Goal: Check status: Check status

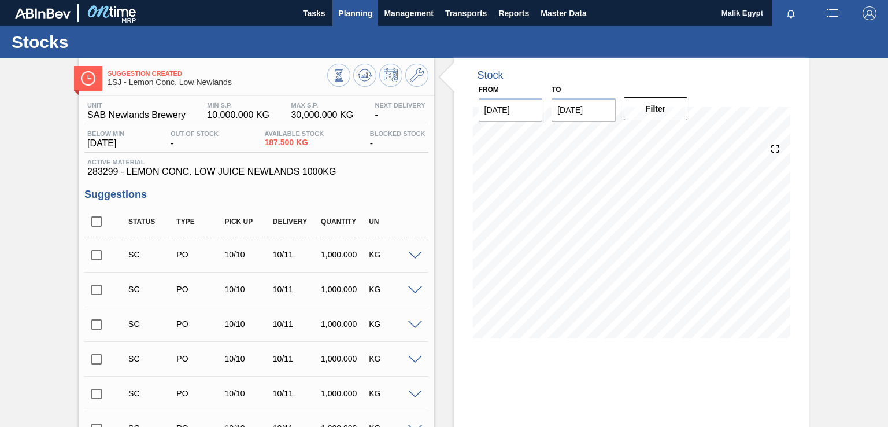
click at [361, 12] on span "Planning" at bounding box center [355, 13] width 34 height 14
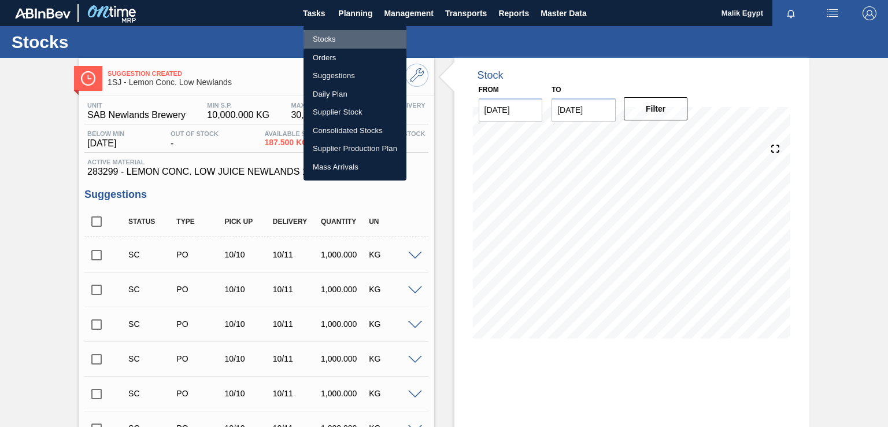
click at [329, 40] on li "Stocks" at bounding box center [355, 39] width 103 height 19
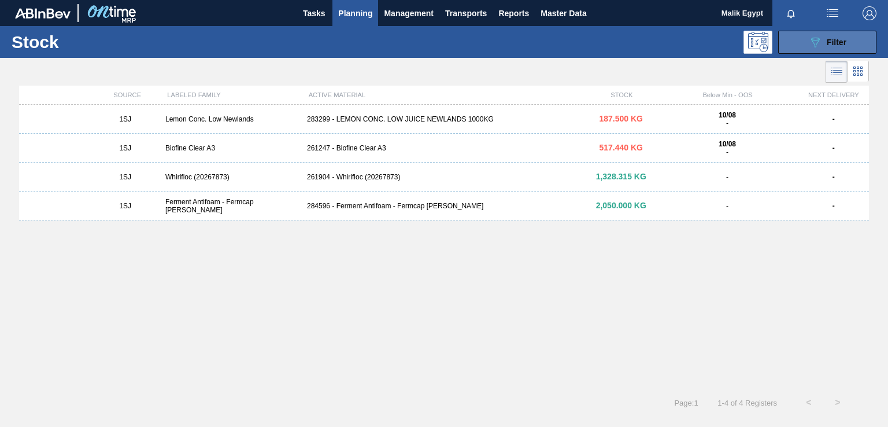
click at [826, 42] on div "089F7B8B-B2A5-4AFE-B5C0-19BA573D28AC Filter" at bounding box center [828, 42] width 38 height 14
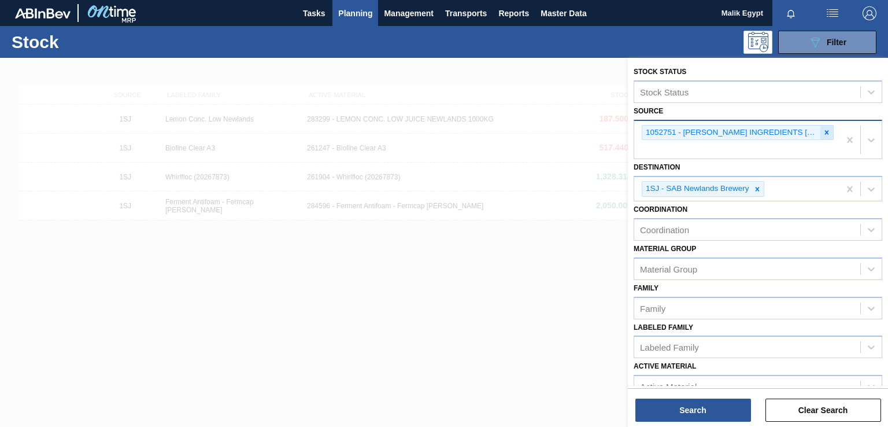
click at [826, 130] on icon at bounding box center [827, 132] width 4 height 4
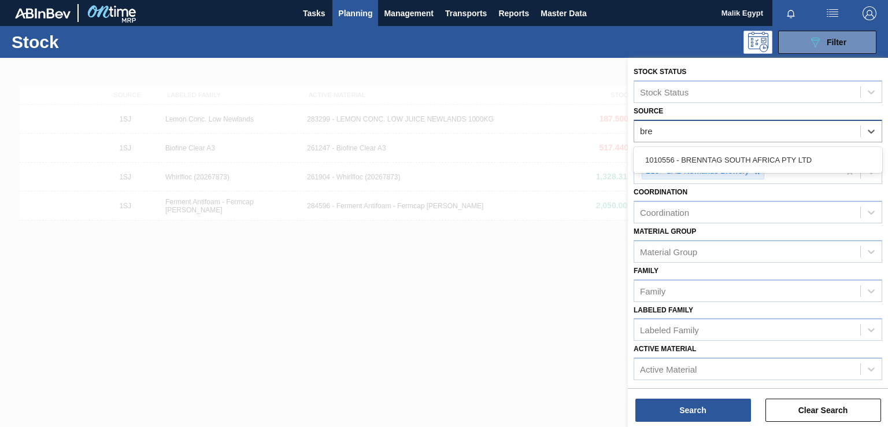
type input "bren"
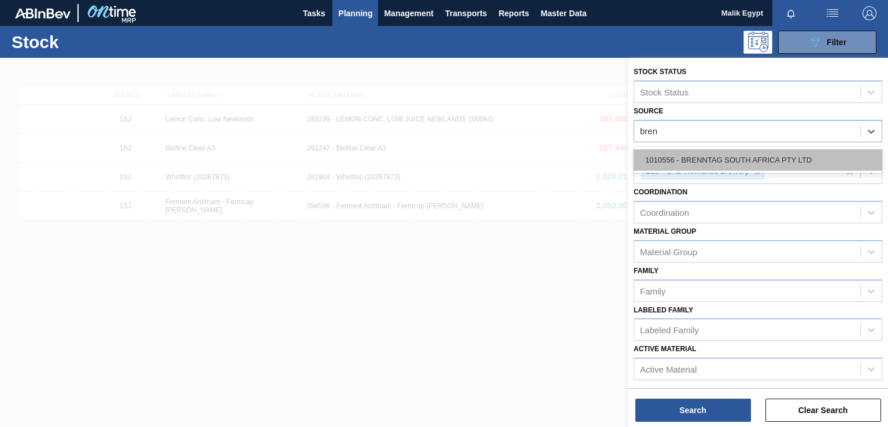
click at [724, 158] on div "1010556 - BRENNTAG SOUTH AFRICA PTY LTD" at bounding box center [758, 159] width 249 height 21
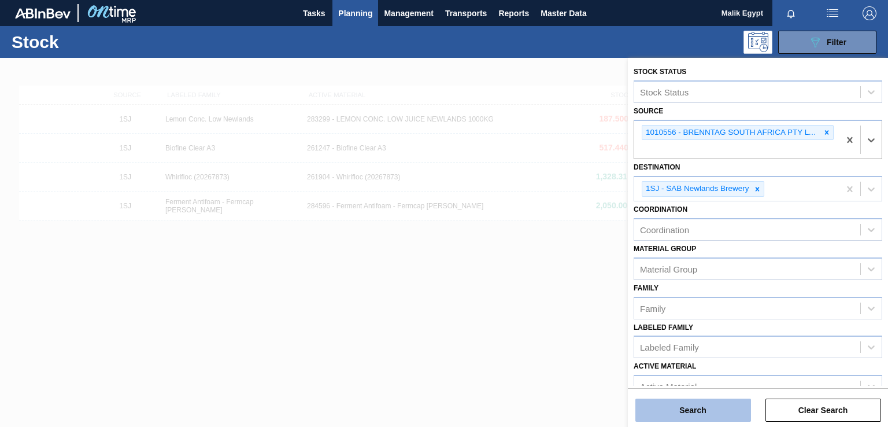
click at [708, 415] on button "Search" at bounding box center [694, 410] width 116 height 23
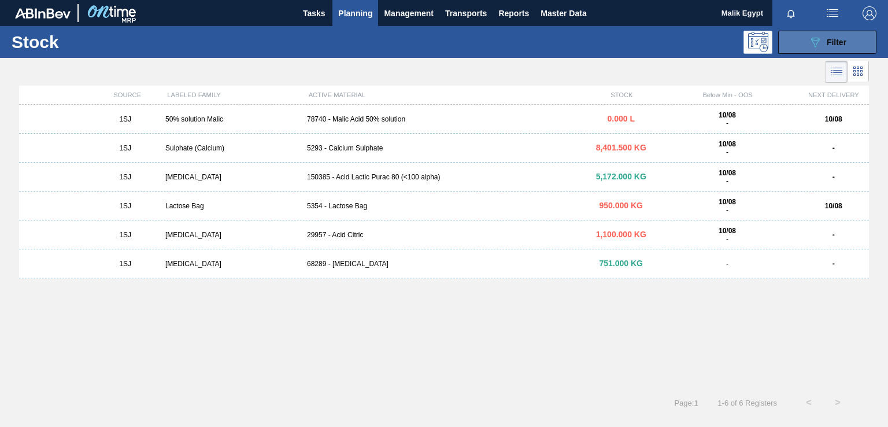
click at [840, 43] on span "Filter" at bounding box center [837, 42] width 20 height 9
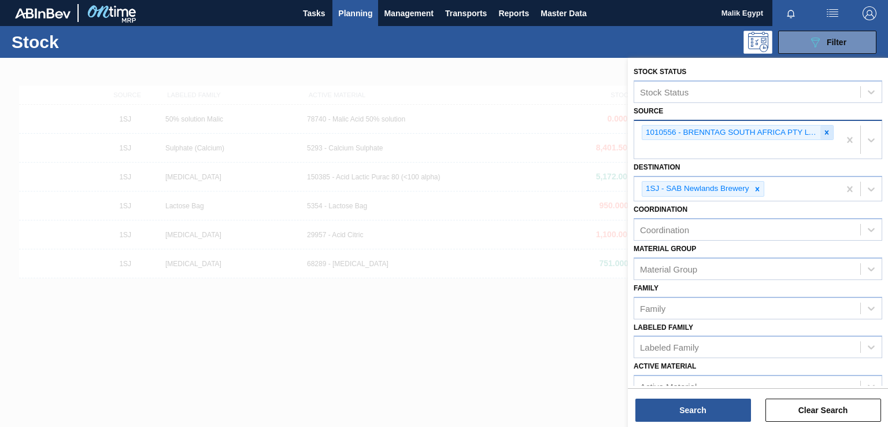
click at [827, 132] on icon at bounding box center [827, 132] width 8 height 8
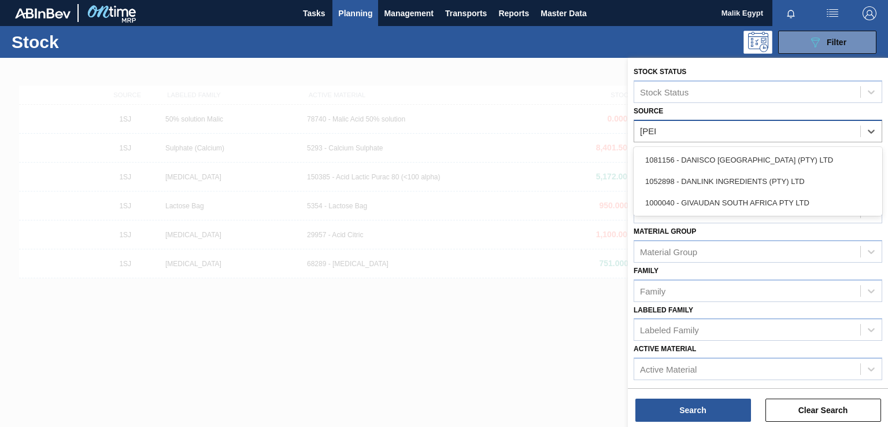
type input "[PERSON_NAME]"
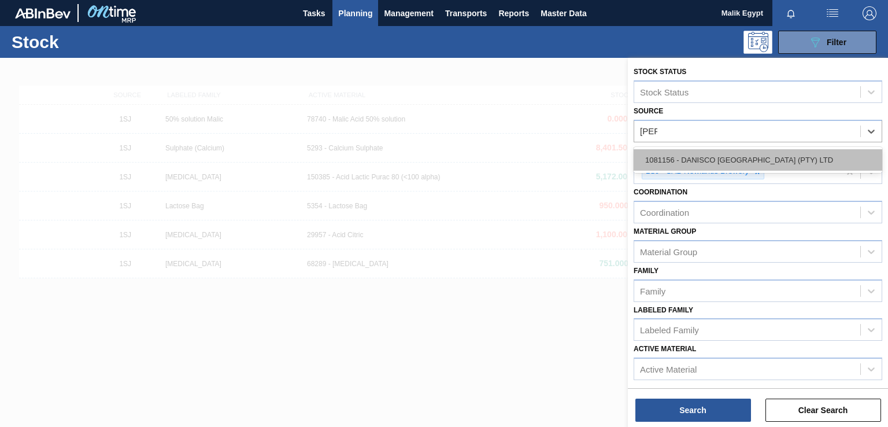
click at [793, 159] on div "1081156 - DANISCO [GEOGRAPHIC_DATA] (PTY) LTD" at bounding box center [758, 159] width 249 height 21
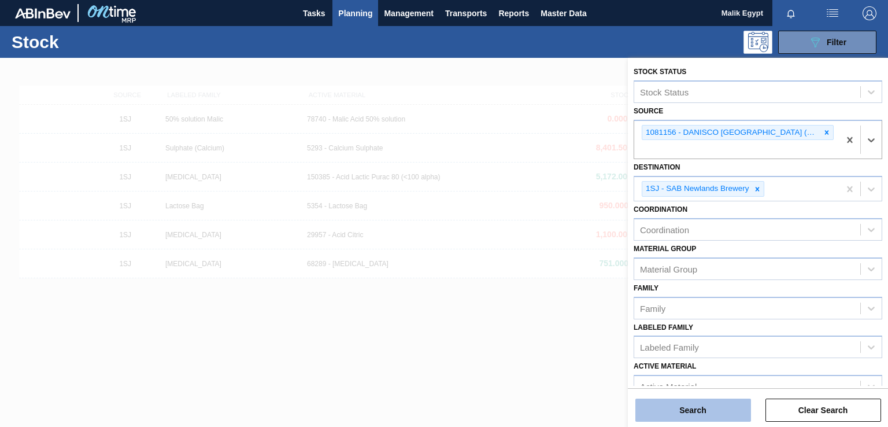
click at [711, 408] on button "Search" at bounding box center [694, 410] width 116 height 23
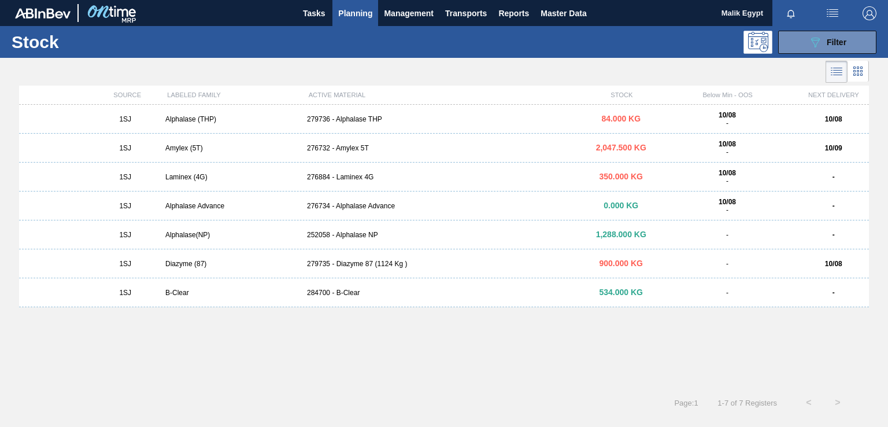
click at [359, 119] on div "279736 - Alphalase THP" at bounding box center [444, 119] width 283 height 8
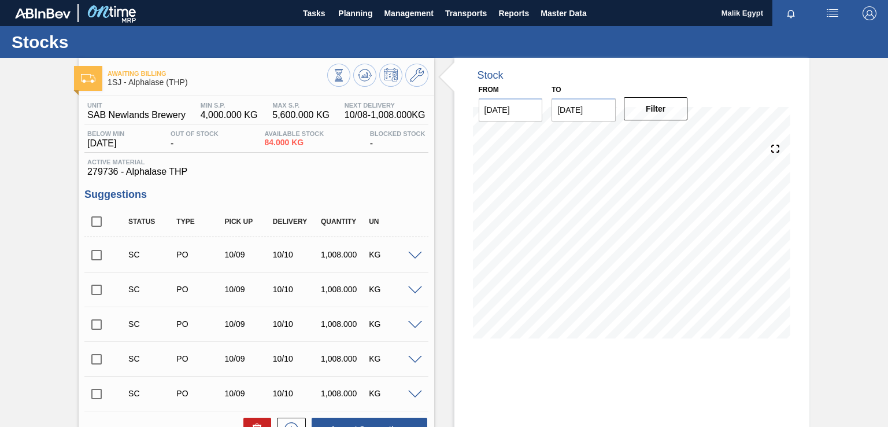
scroll to position [183, 0]
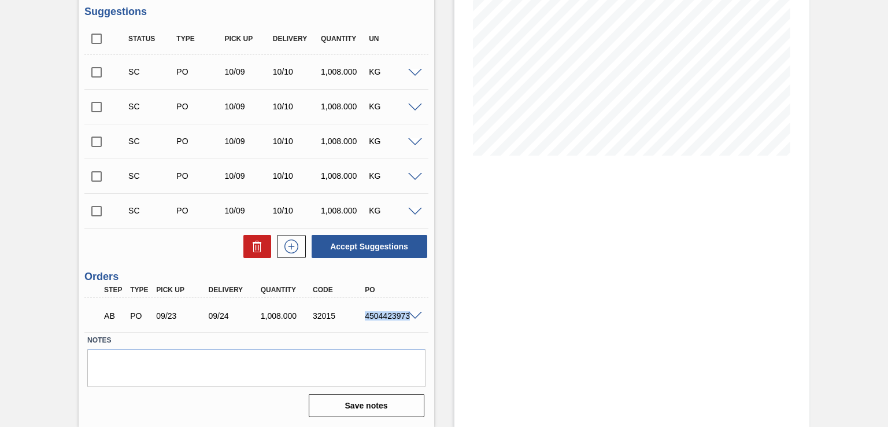
drag, startPoint x: 366, startPoint y: 313, endPoint x: 407, endPoint y: 315, distance: 40.6
click at [407, 315] on div "AB PO 09/23 09/24 1,008.000 32015 4504423973" at bounding box center [256, 314] width 344 height 29
copy div "4504423973"
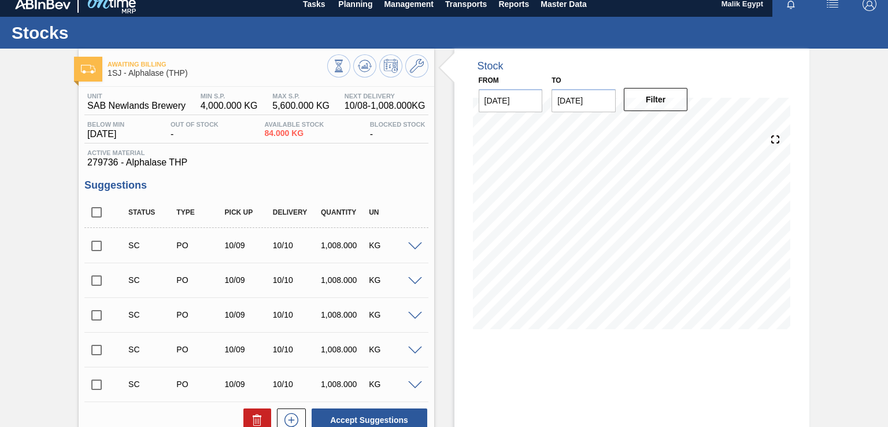
scroll to position [0, 0]
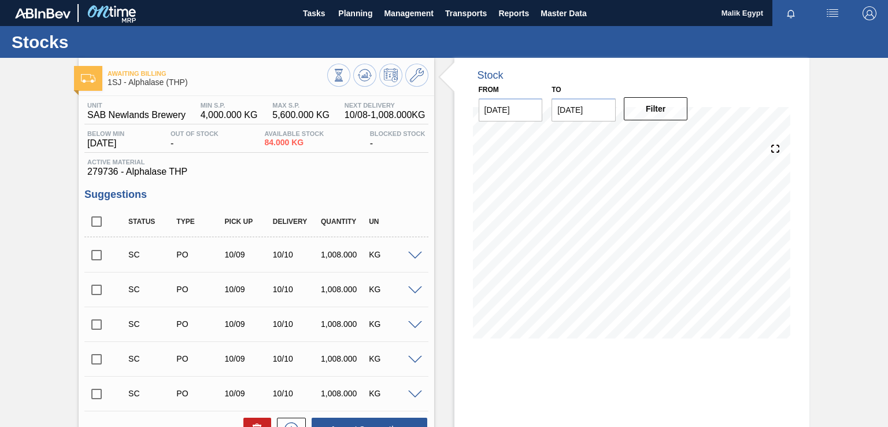
drag, startPoint x: 309, startPoint y: 190, endPoint x: 308, endPoint y: 167, distance: 23.2
click at [309, 190] on h3 "Suggestions" at bounding box center [256, 195] width 344 height 12
click at [351, 10] on span "Planning" at bounding box center [355, 13] width 34 height 14
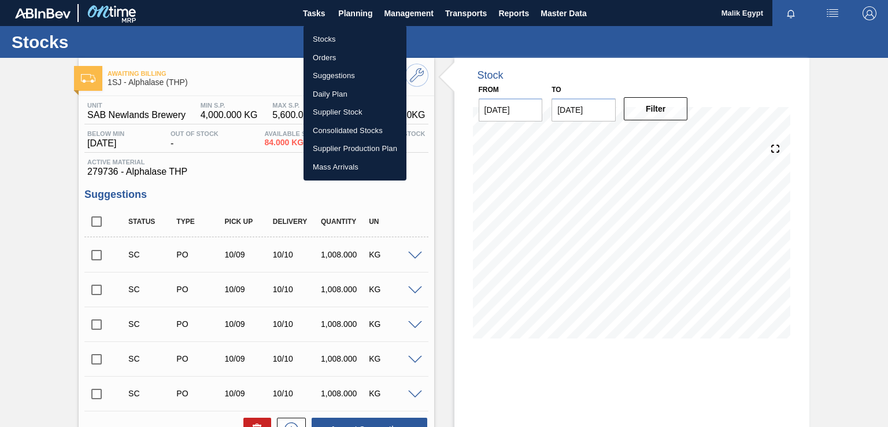
click at [325, 38] on li "Stocks" at bounding box center [355, 39] width 103 height 19
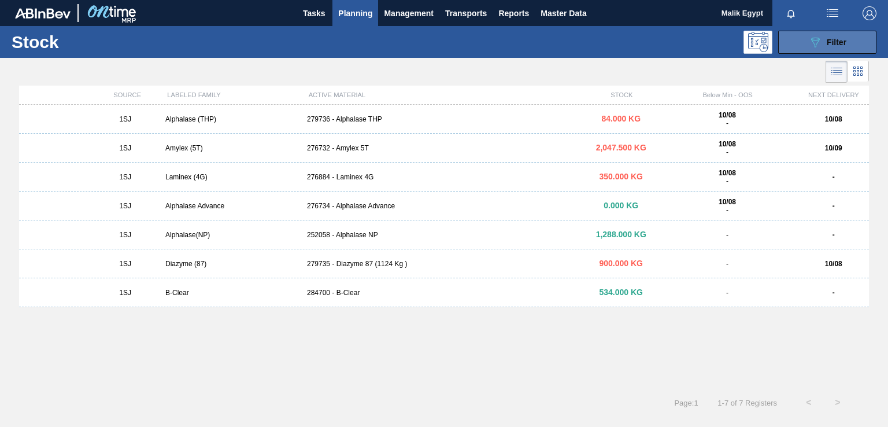
click at [833, 42] on span "Filter" at bounding box center [837, 42] width 20 height 9
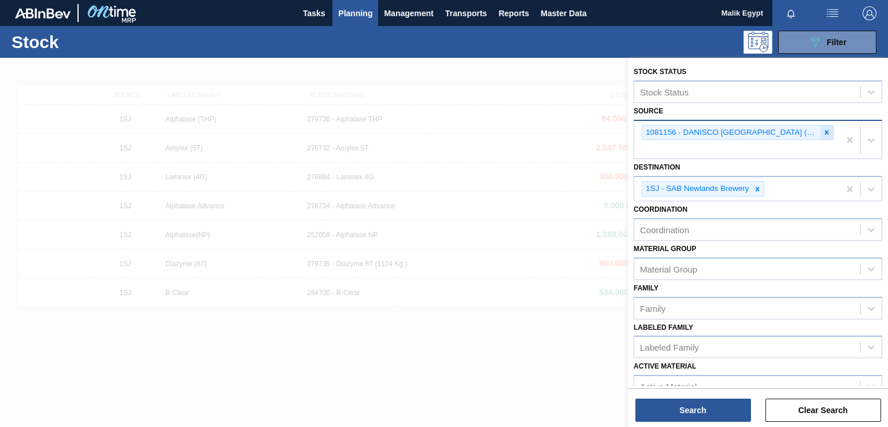
click at [828, 132] on div at bounding box center [827, 133] width 13 height 14
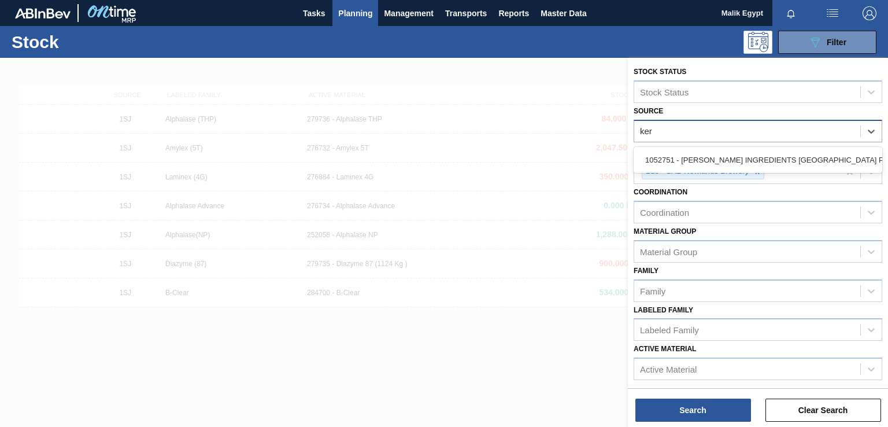
type input "[PERSON_NAME]"
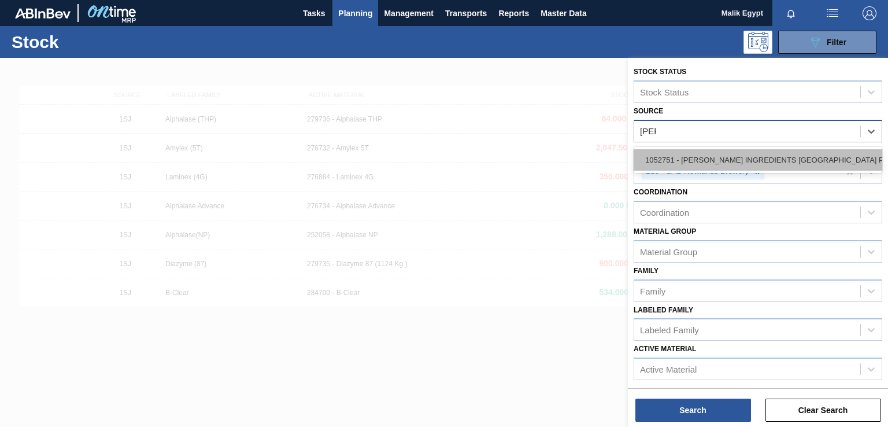
click at [789, 160] on div "1052751 - [PERSON_NAME] INGREDIENTS [GEOGRAPHIC_DATA] PTY" at bounding box center [758, 159] width 249 height 21
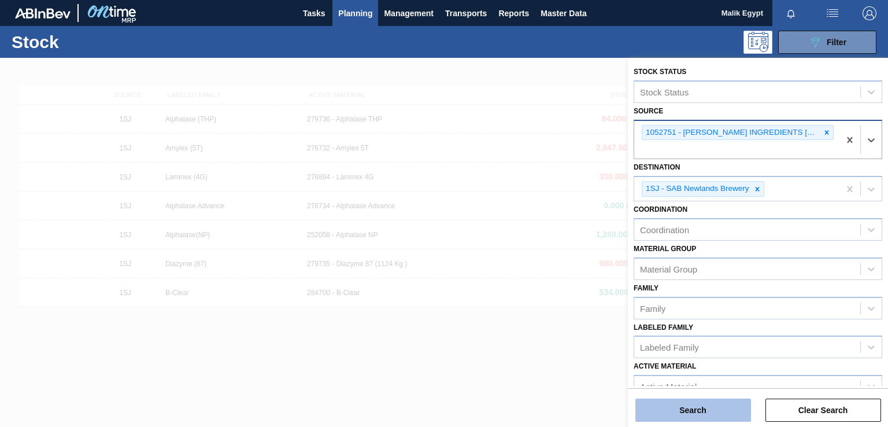
click at [713, 406] on button "Search" at bounding box center [694, 410] width 116 height 23
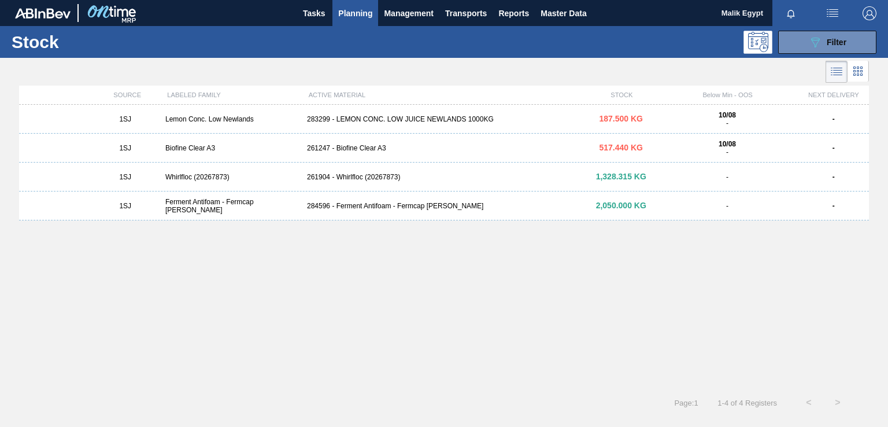
click at [400, 120] on div "283299 - LEMON CONC. LOW JUICE NEWLANDS 1000KG" at bounding box center [444, 119] width 283 height 8
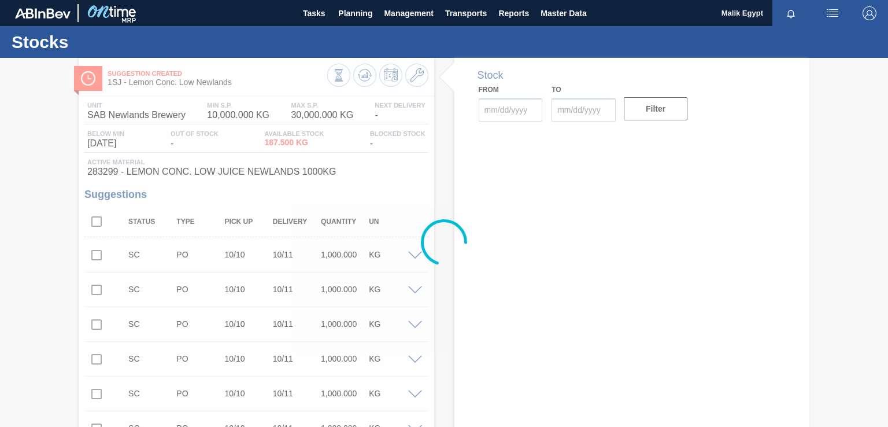
type input "[DATE]"
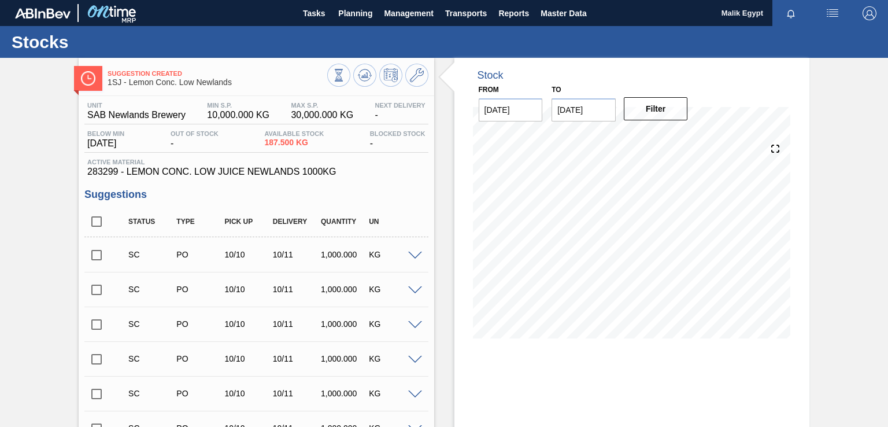
click at [96, 256] on input "checkbox" at bounding box center [96, 255] width 24 height 24
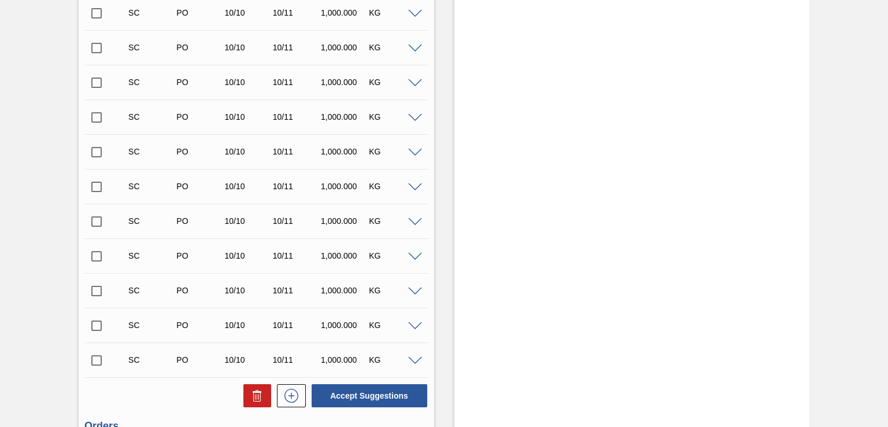
scroll to position [636, 0]
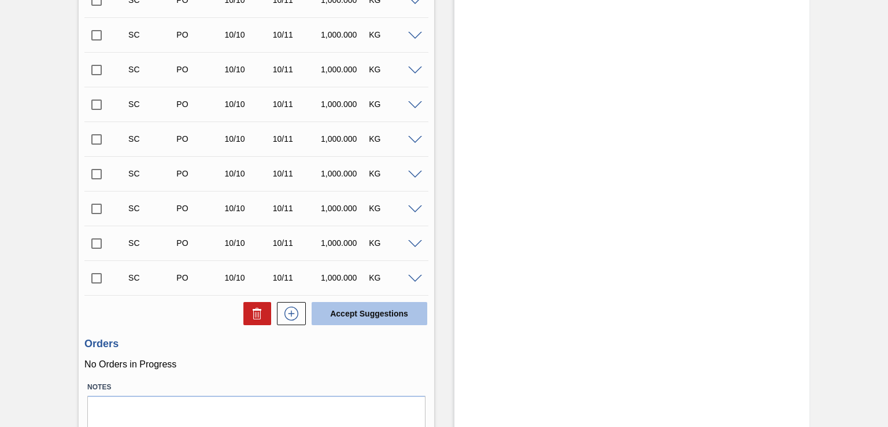
click at [350, 318] on button "Accept Suggestions" at bounding box center [370, 313] width 116 height 23
checkbox input "false"
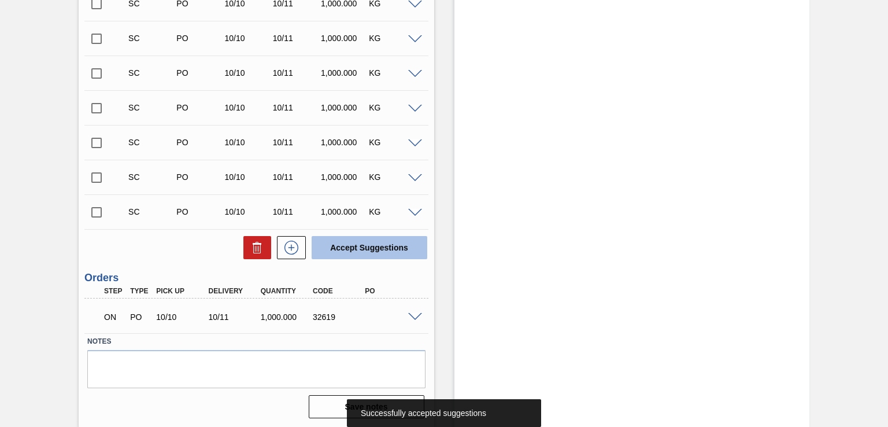
scroll to position [669, 0]
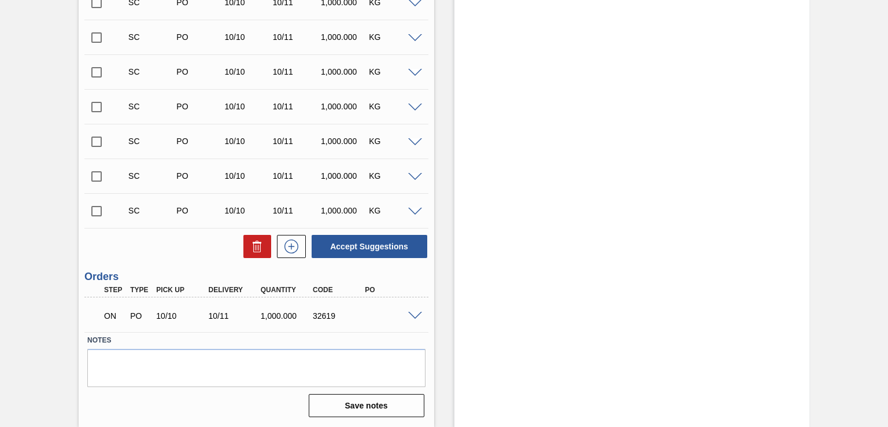
click at [414, 315] on span at bounding box center [415, 316] width 14 height 9
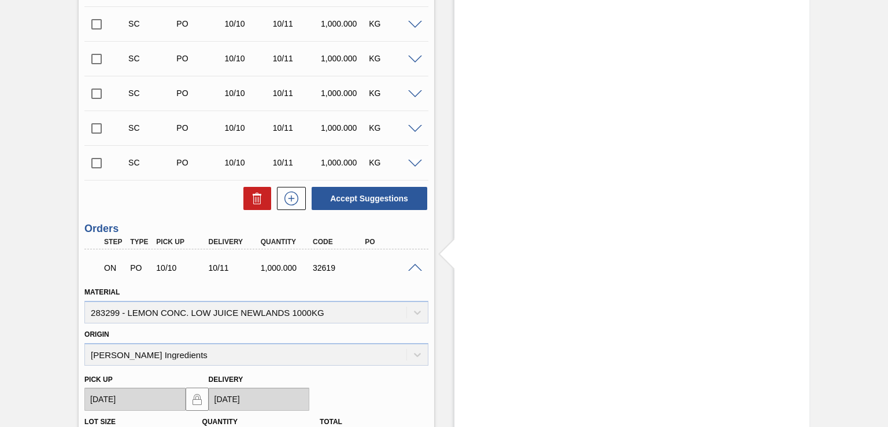
scroll to position [784, 0]
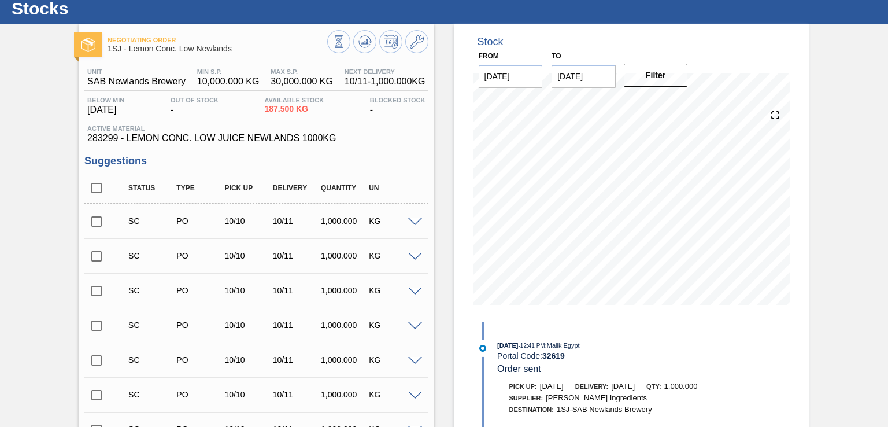
scroll to position [32, 0]
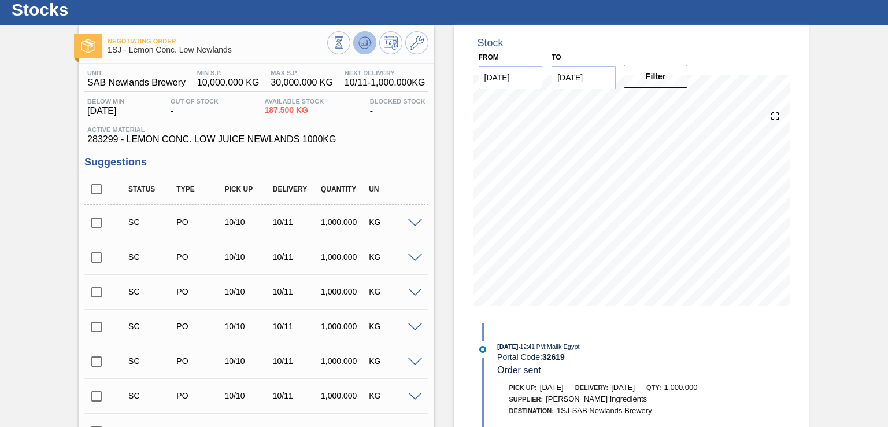
click at [361, 39] on icon at bounding box center [365, 43] width 14 height 14
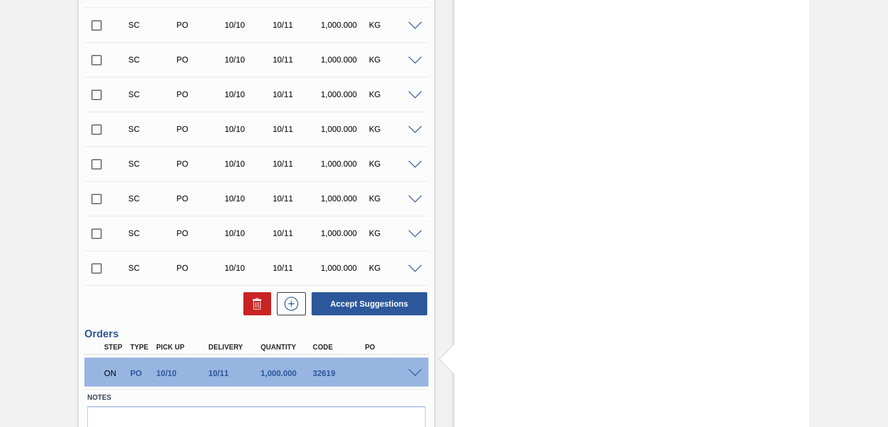
scroll to position [669, 0]
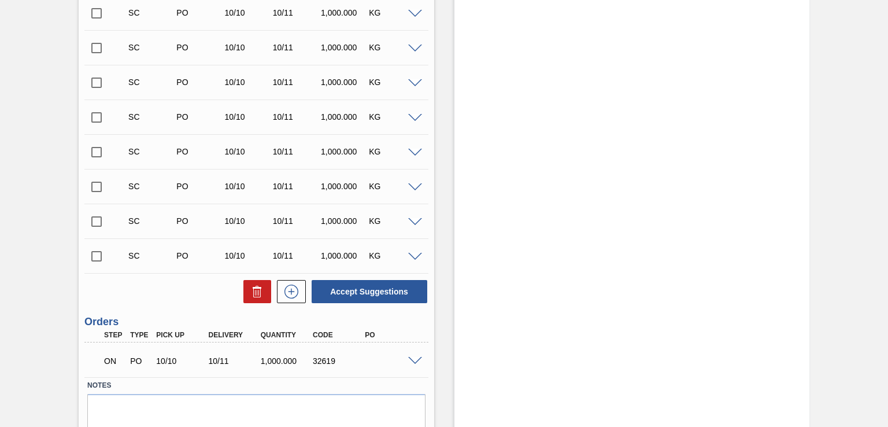
scroll to position [669, 0]
